Goal: Task Accomplishment & Management: Manage account settings

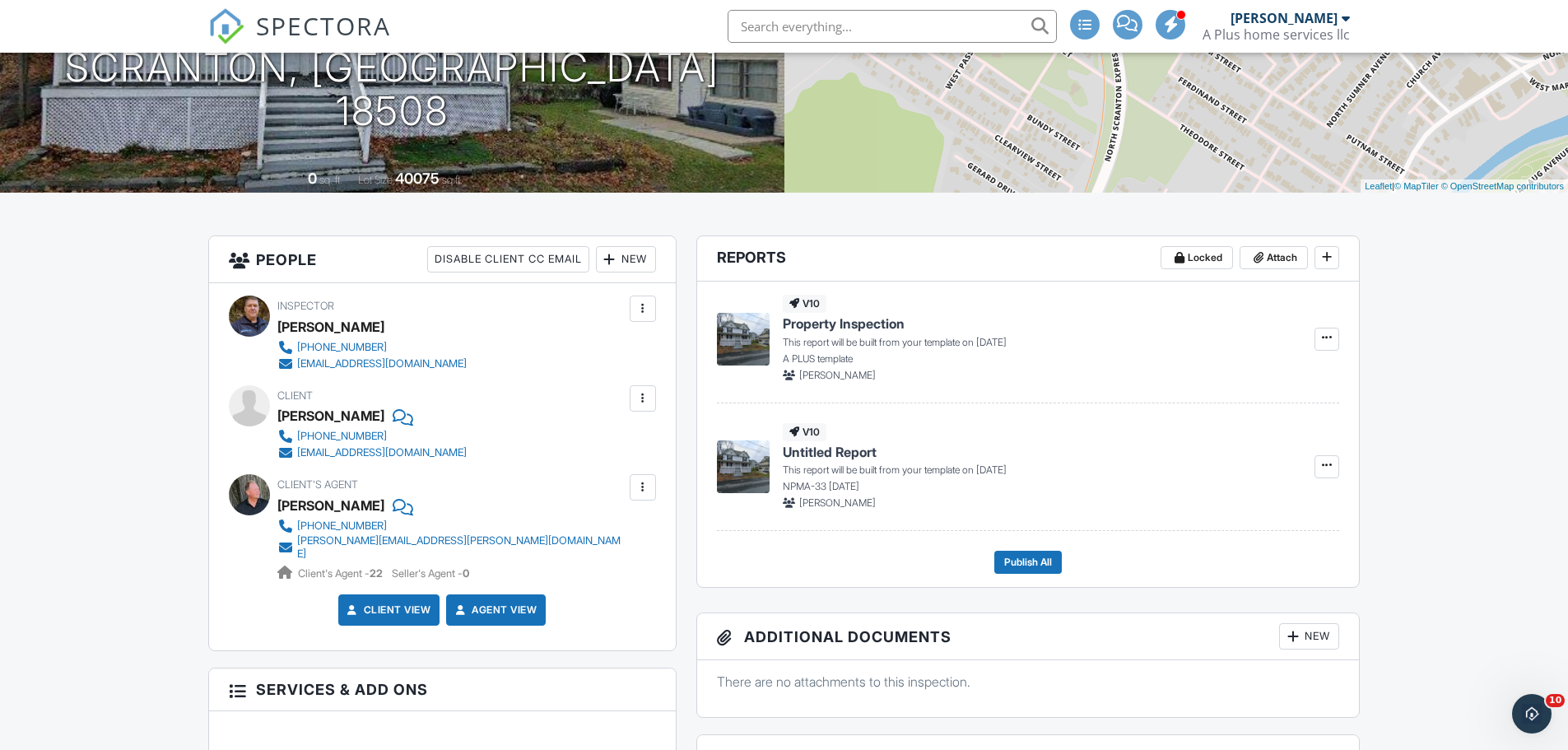
click at [638, 395] on div at bounding box center [643, 398] width 16 height 16
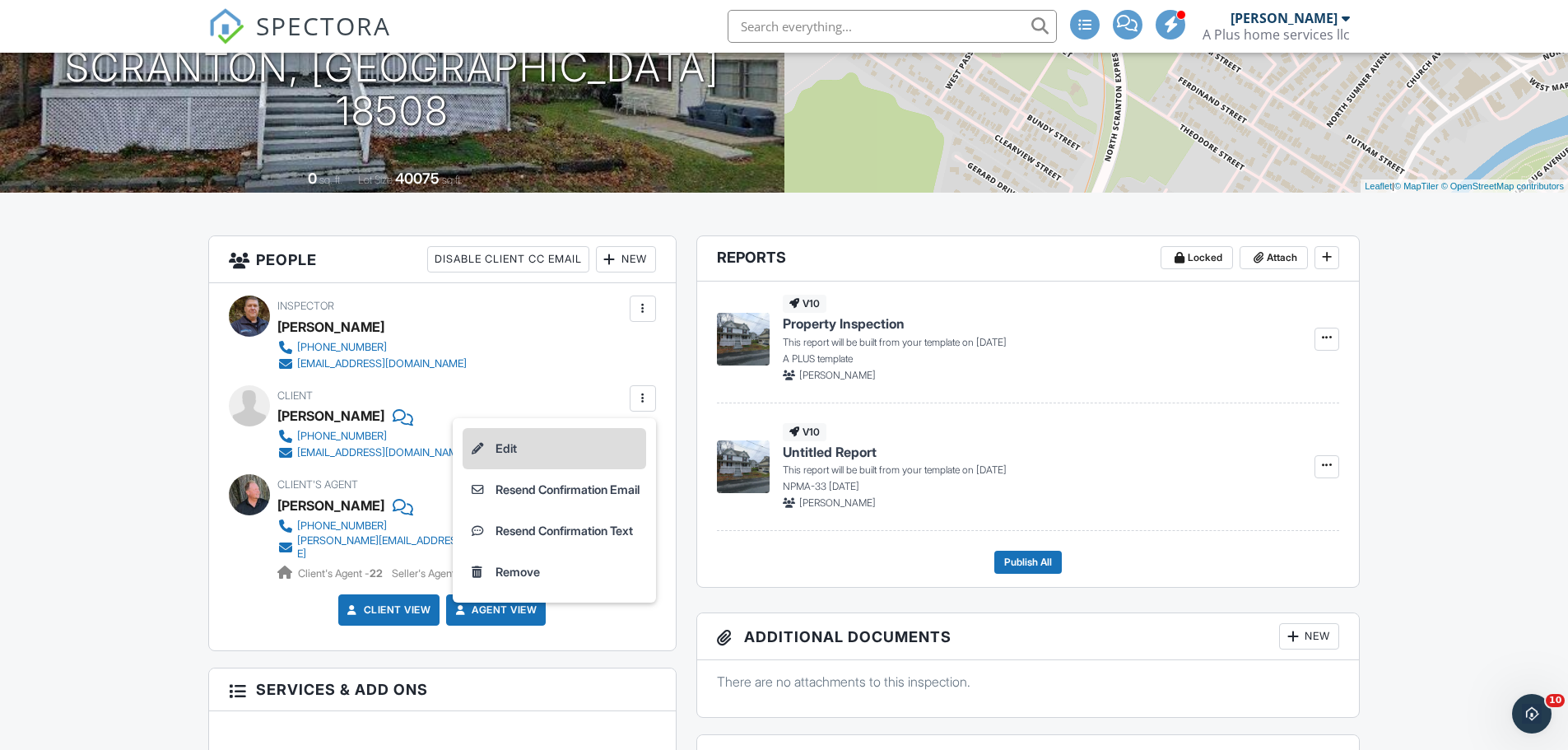
click at [501, 448] on li "Edit" at bounding box center [554, 448] width 183 height 41
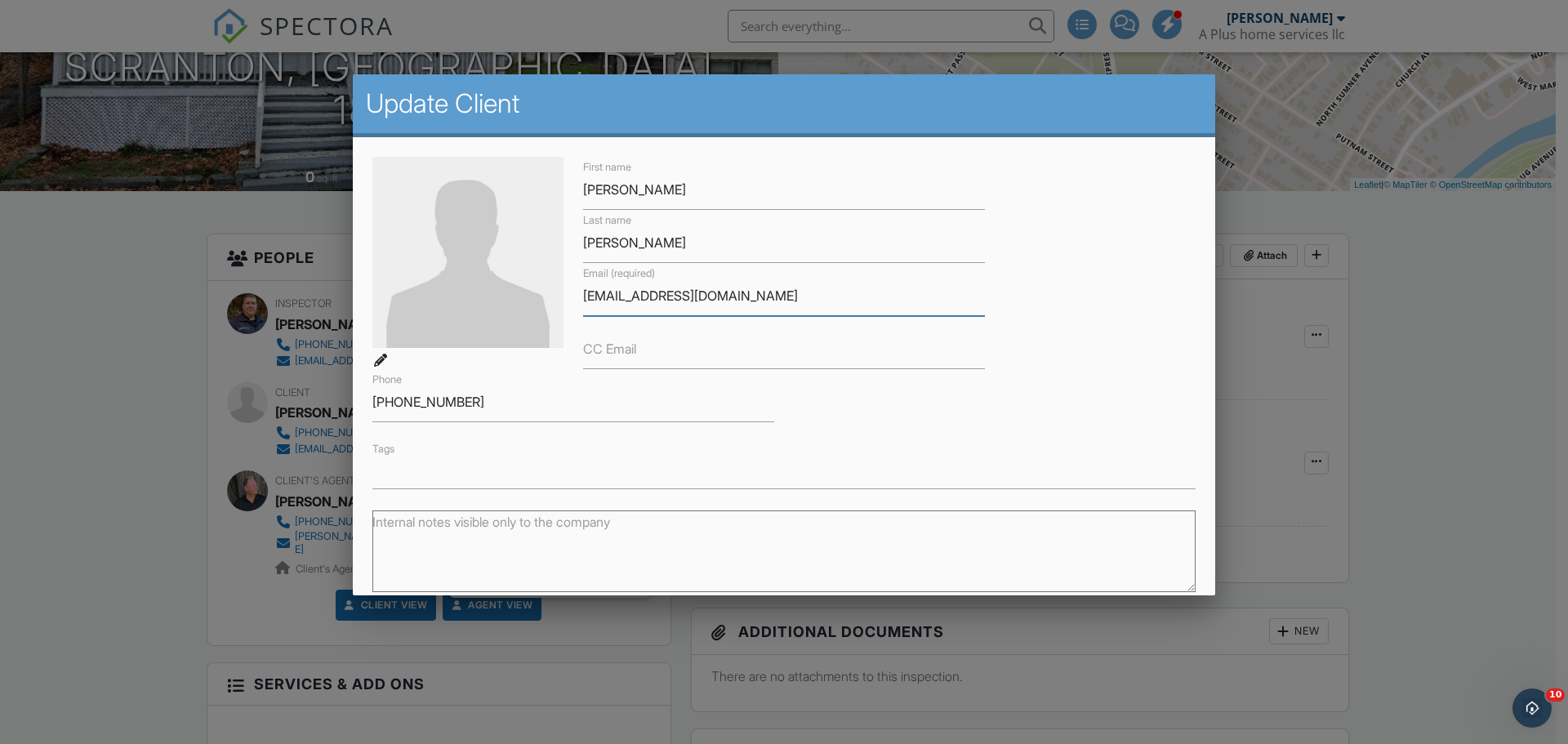
click at [779, 302] on input "[EMAIL_ADDRESS][DOMAIN_NAME]" at bounding box center [784, 296] width 402 height 40
type input "[EMAIL_ADDRESS][DOMAIN_NAME]"
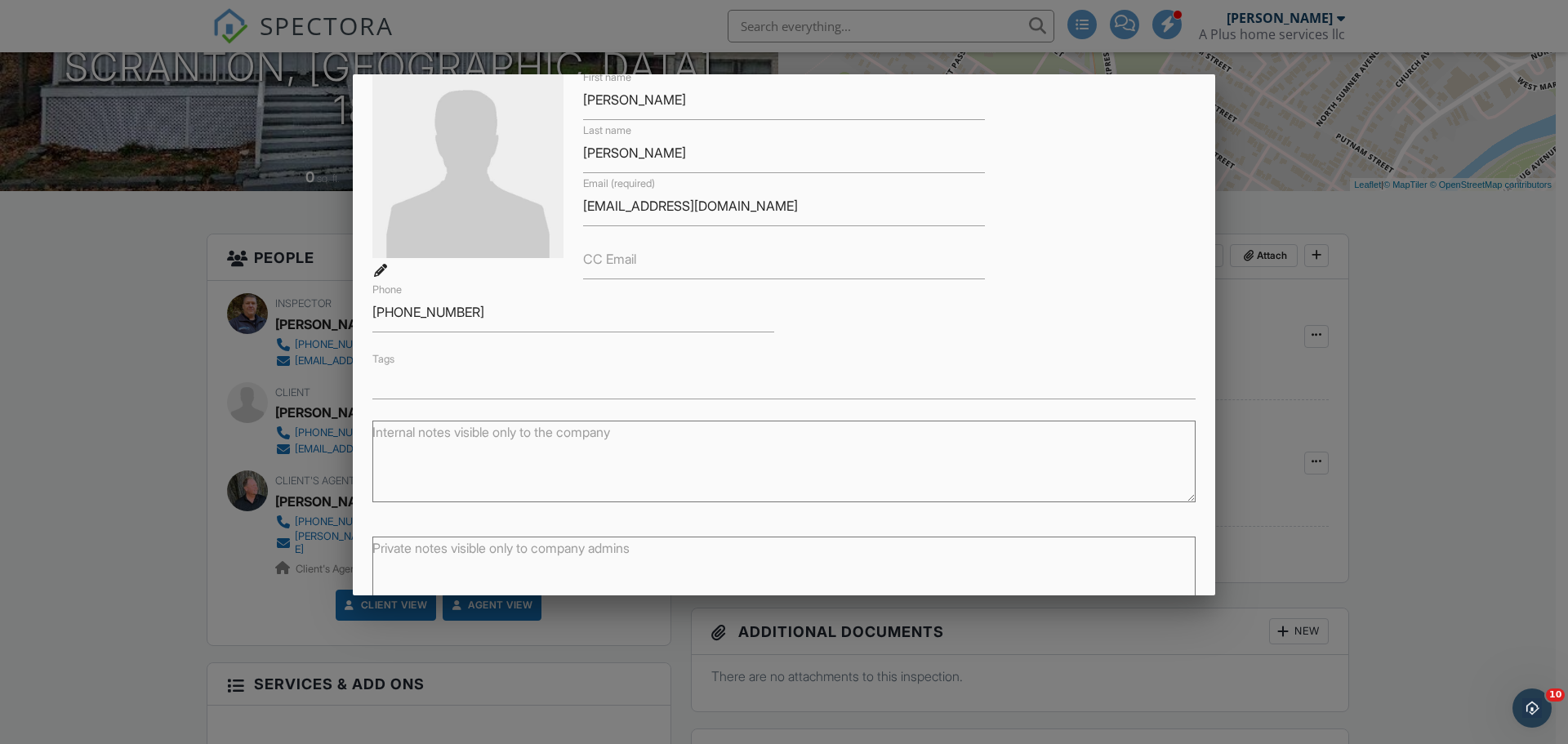
scroll to position [186, 0]
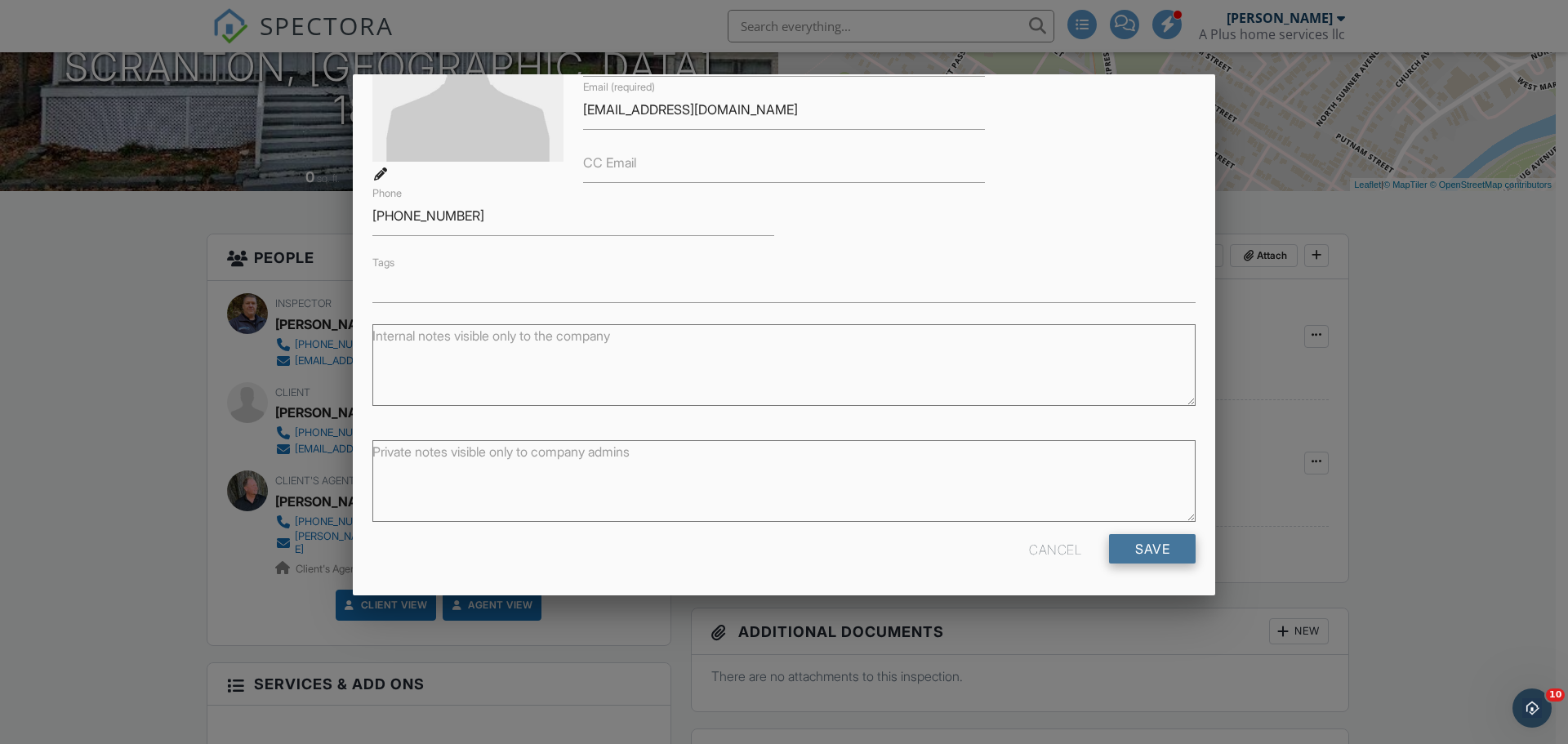
click at [1157, 550] on input "Save" at bounding box center [1152, 548] width 86 height 29
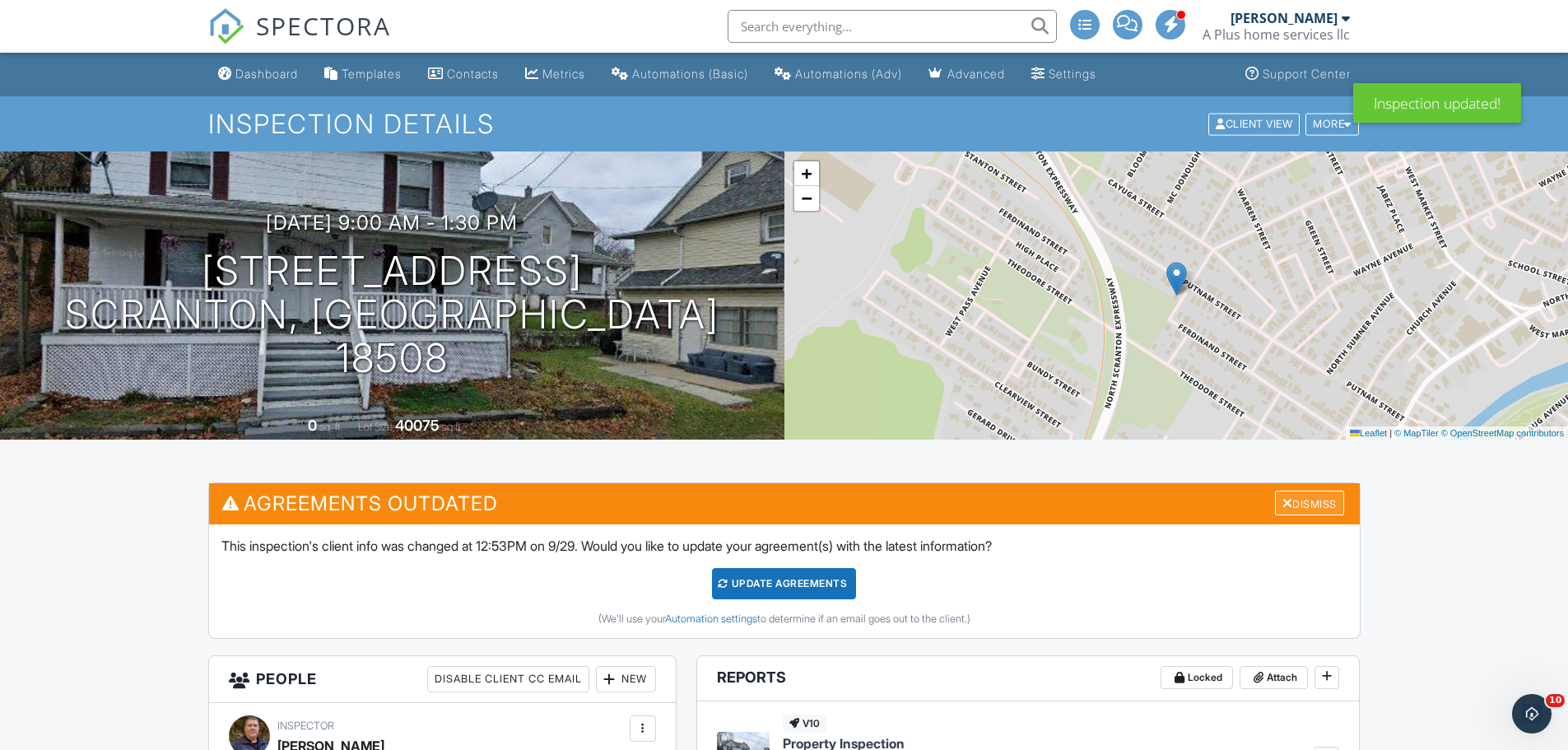
click at [1319, 499] on div "Dismiss" at bounding box center [1308, 503] width 69 height 26
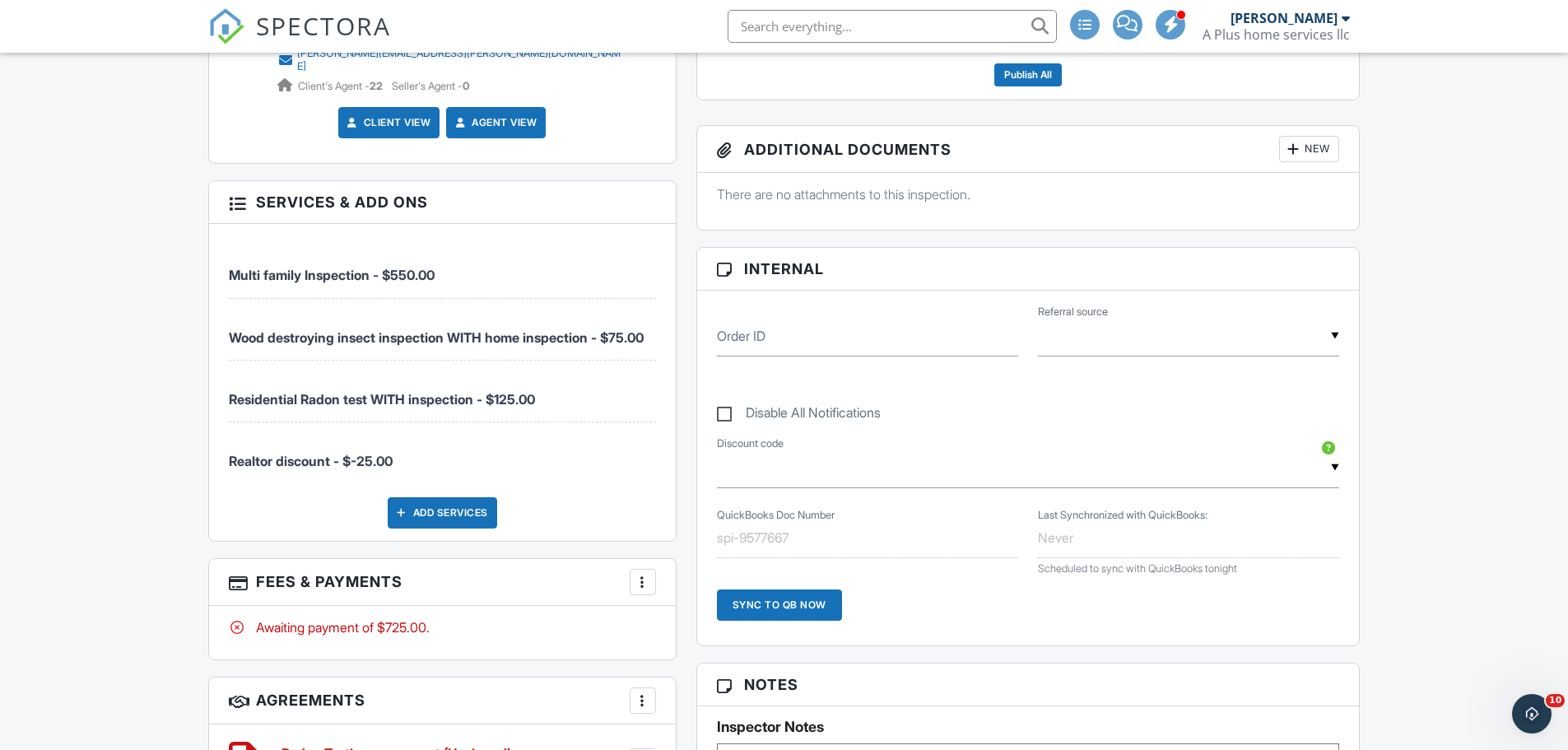
scroll to position [741, 0]
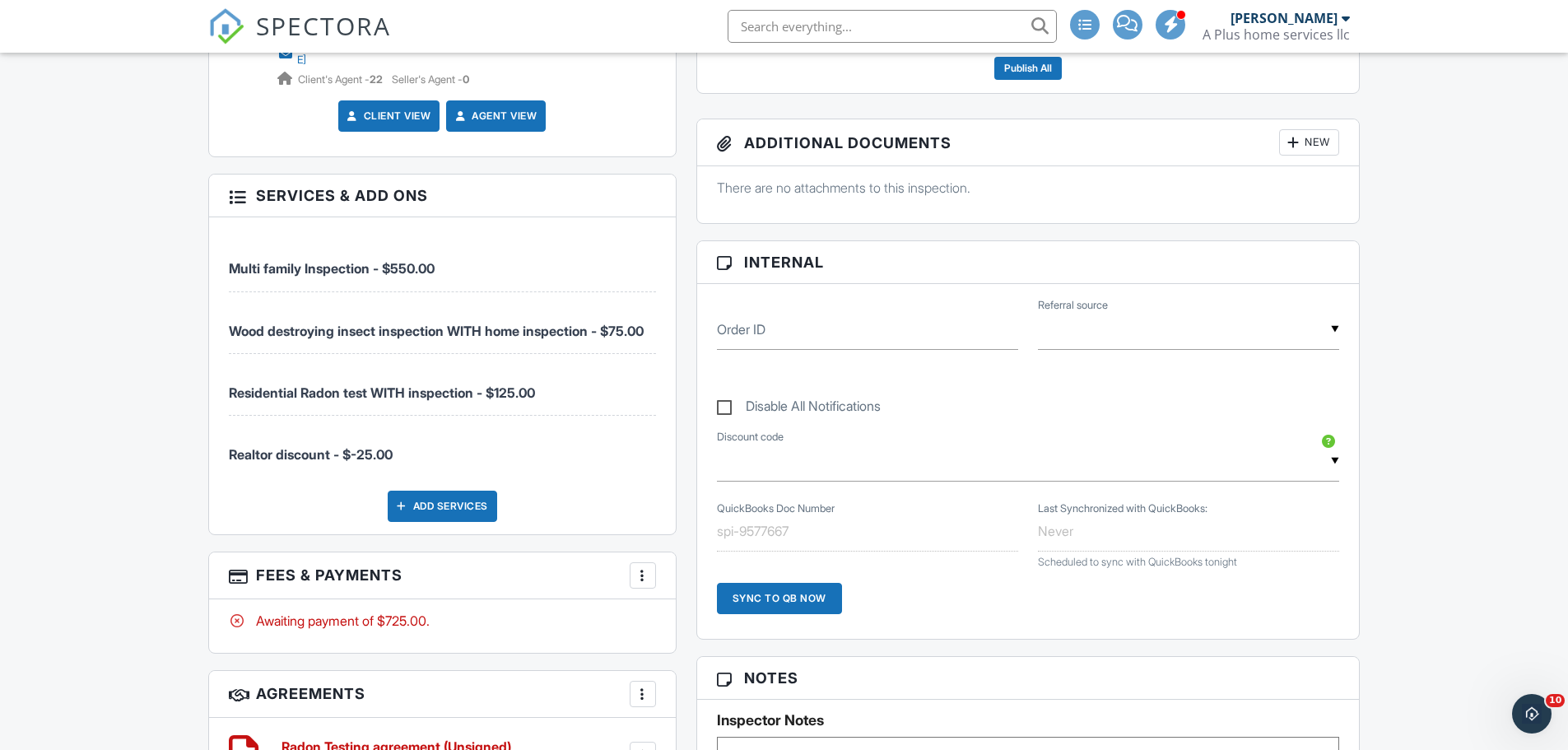
click at [311, 31] on span "SPECTORA" at bounding box center [323, 25] width 135 height 35
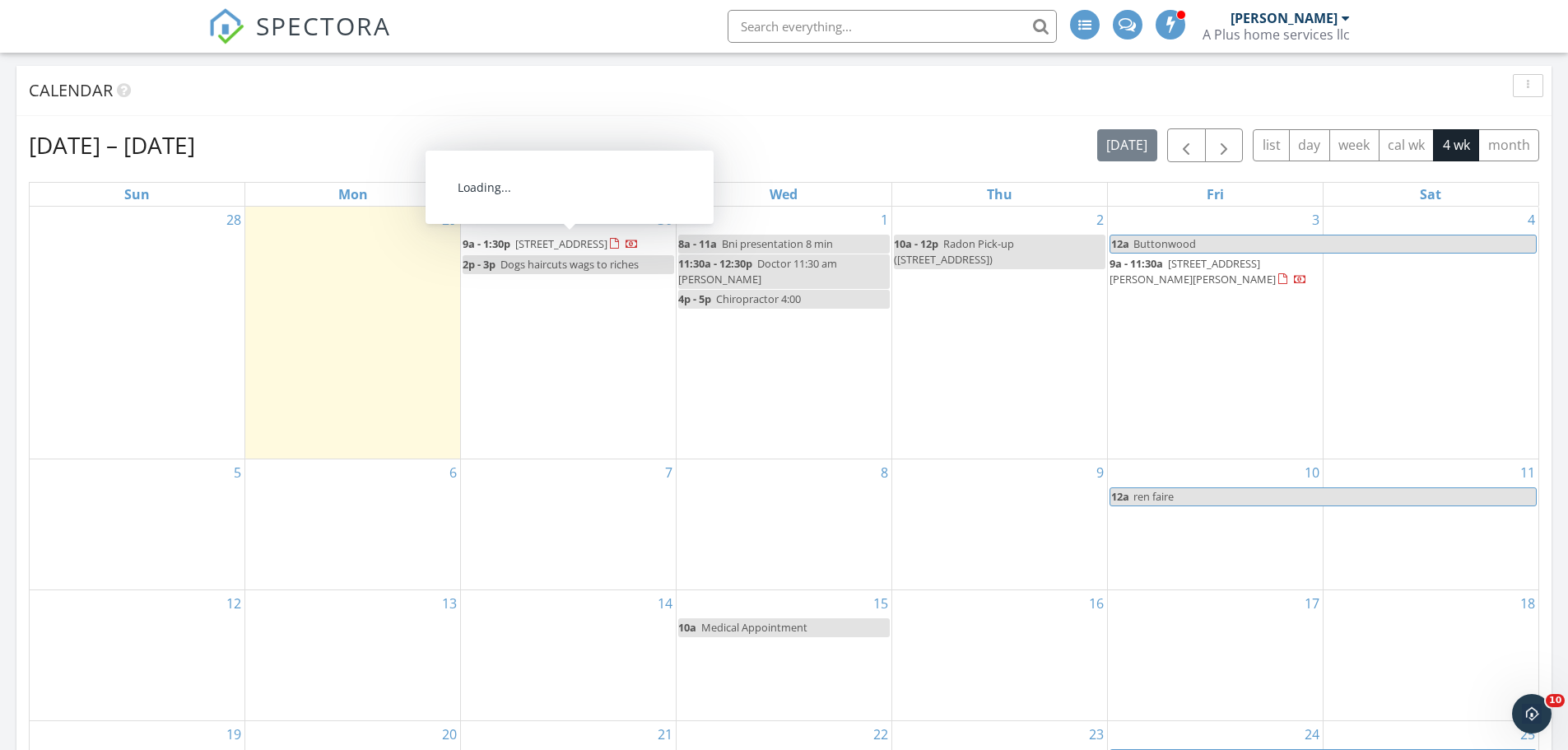
click at [575, 246] on span "[STREET_ADDRESS]" at bounding box center [561, 243] width 92 height 15
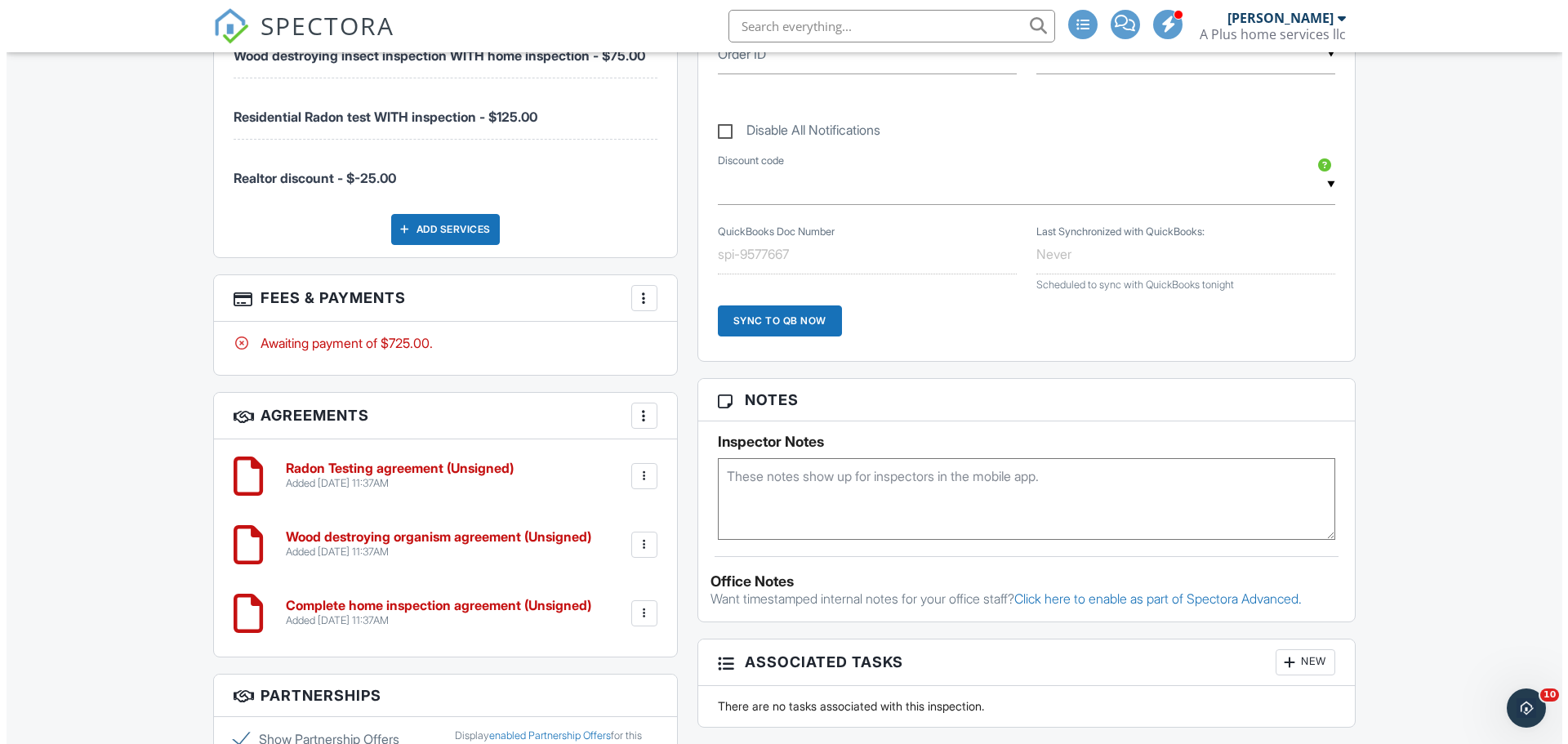
scroll to position [436, 0]
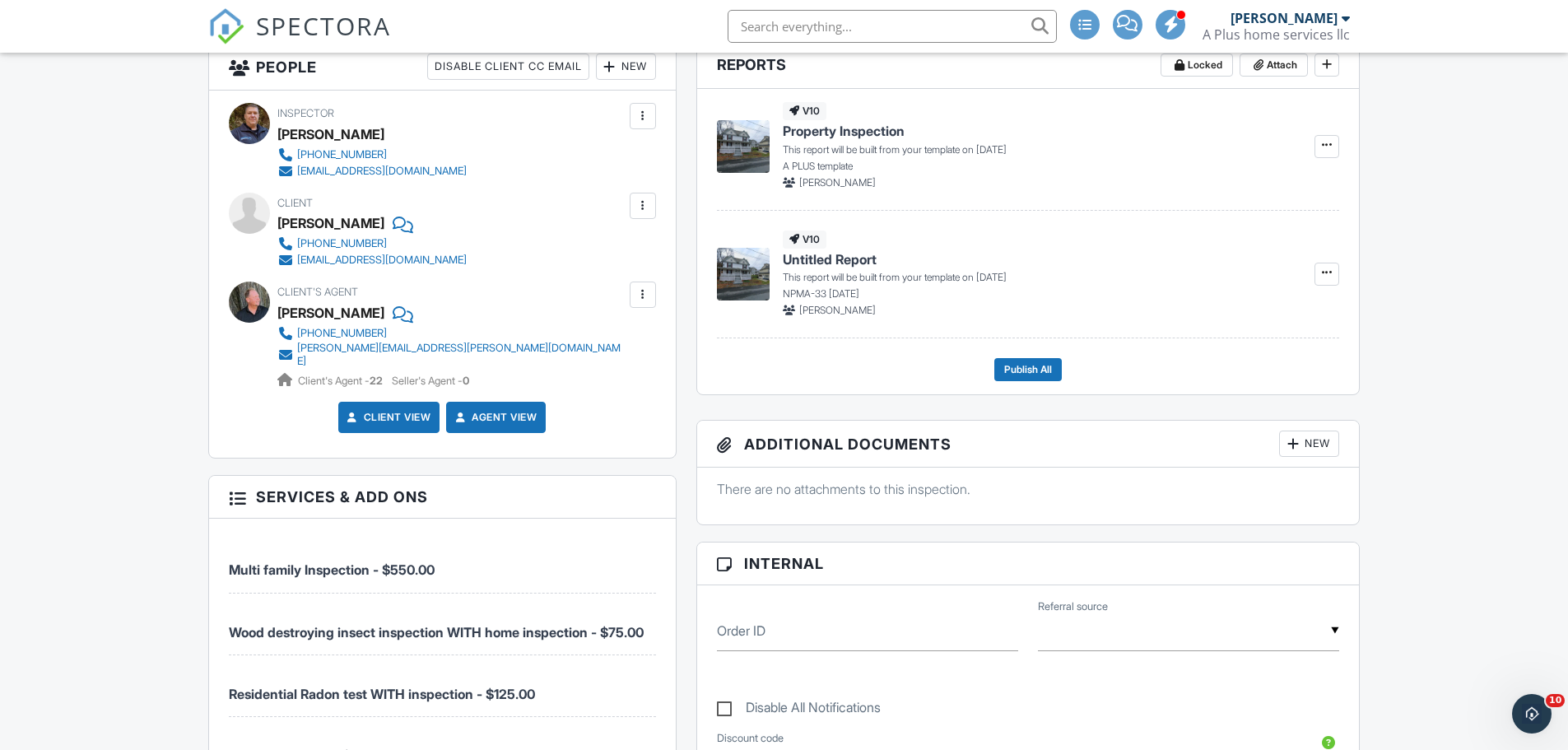
click at [646, 200] on div at bounding box center [643, 206] width 16 height 16
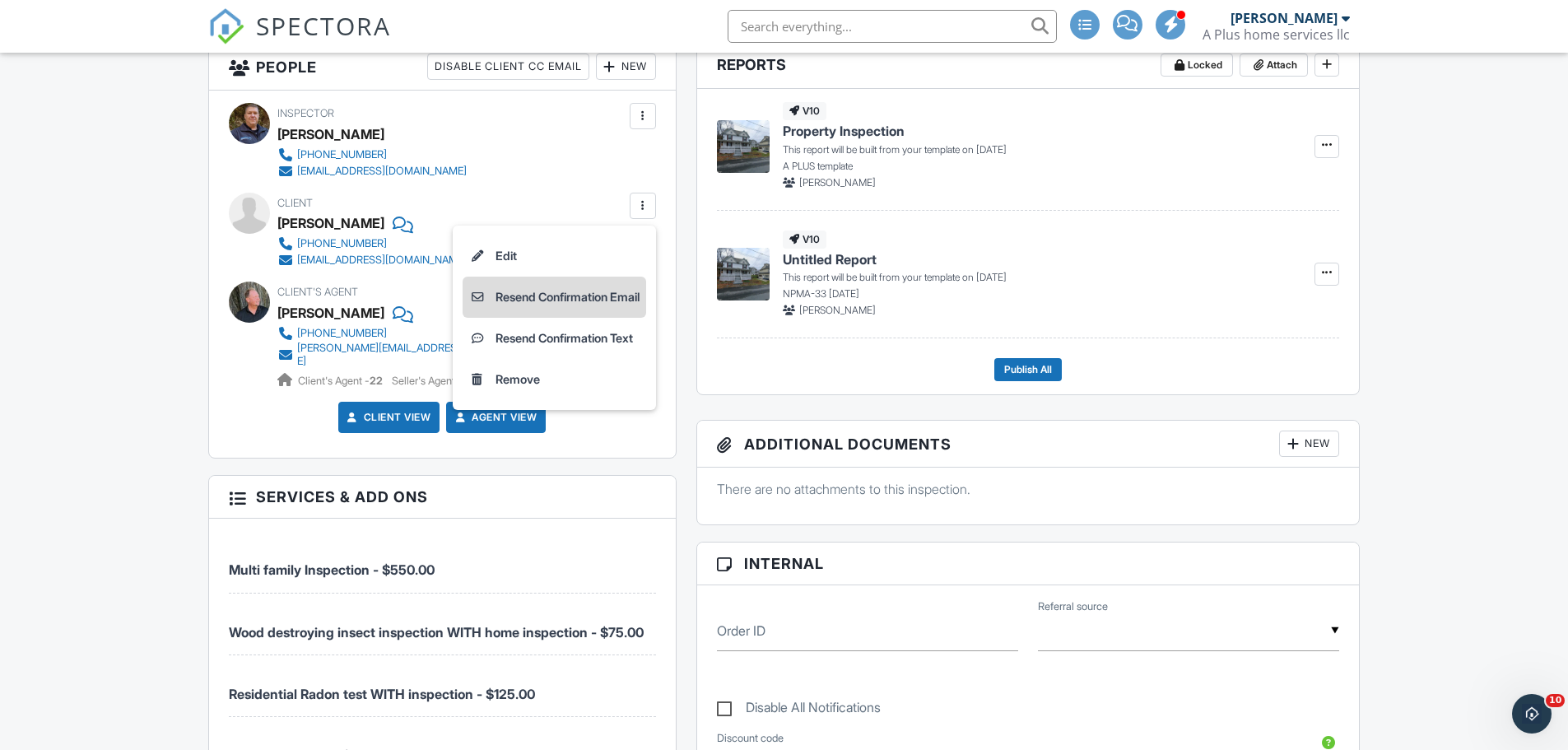
click at [578, 298] on li "Resend Confirmation Email" at bounding box center [554, 297] width 183 height 41
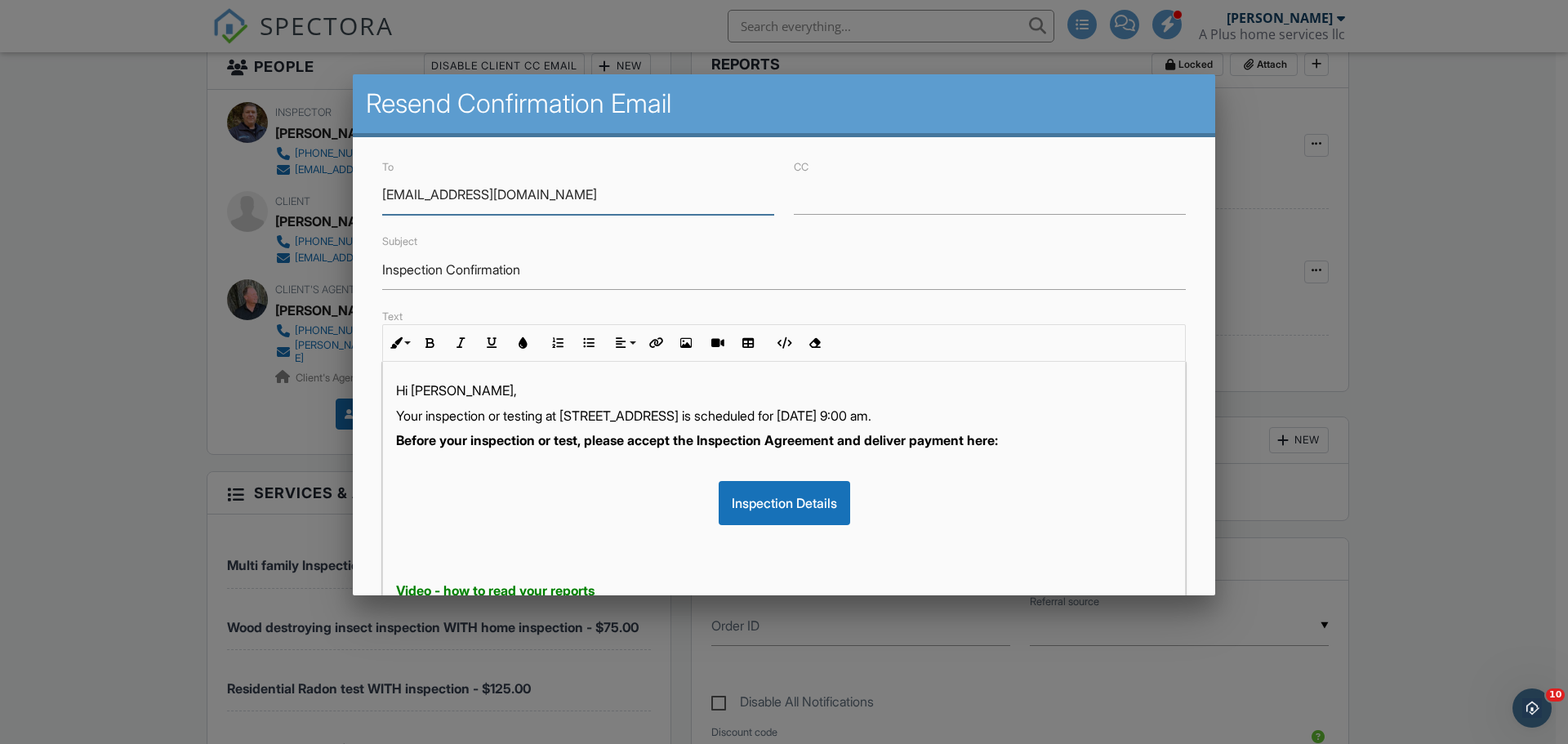
scroll to position [281, 0]
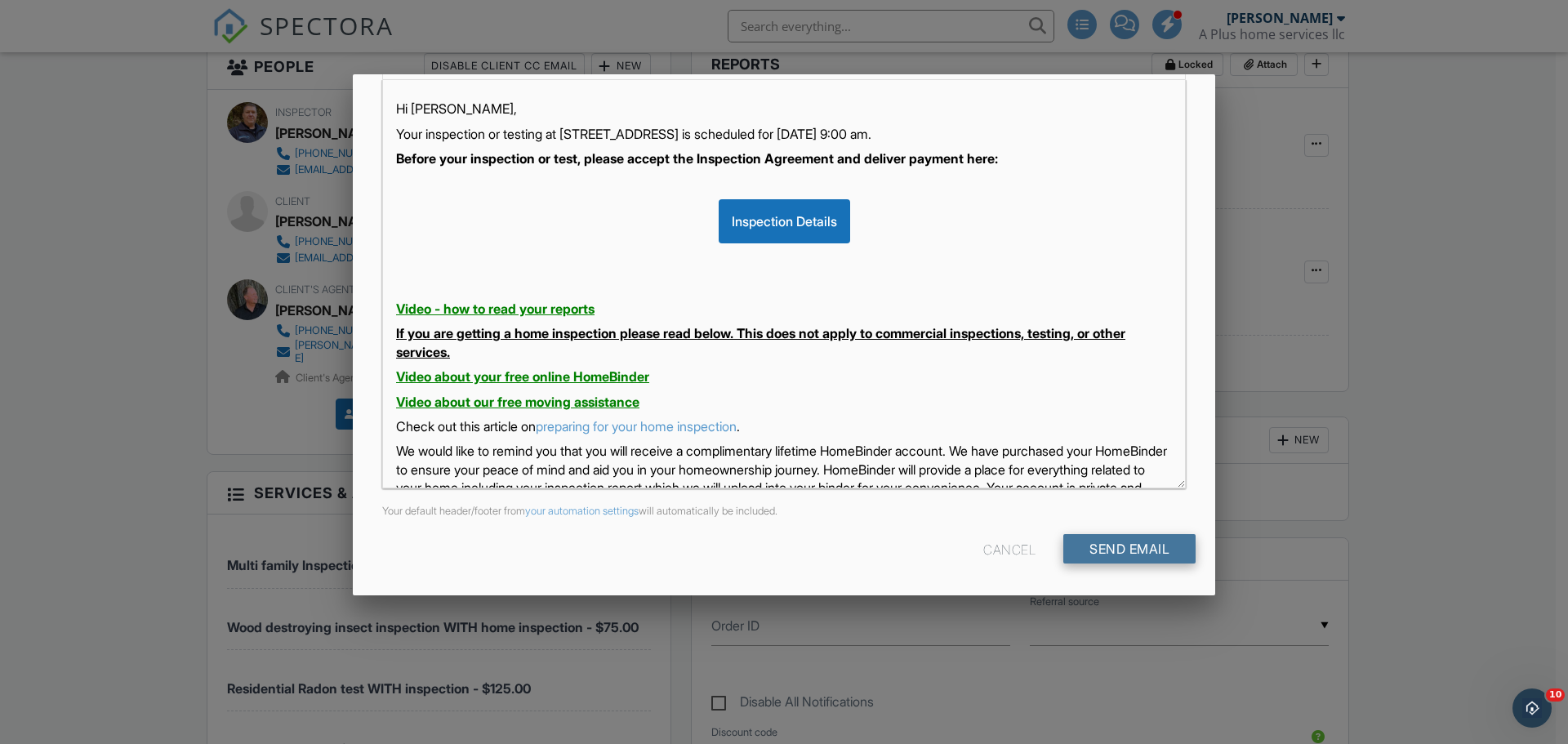
click at [1106, 552] on input "Send Email" at bounding box center [1129, 548] width 132 height 29
